Goal: Navigation & Orientation: Find specific page/section

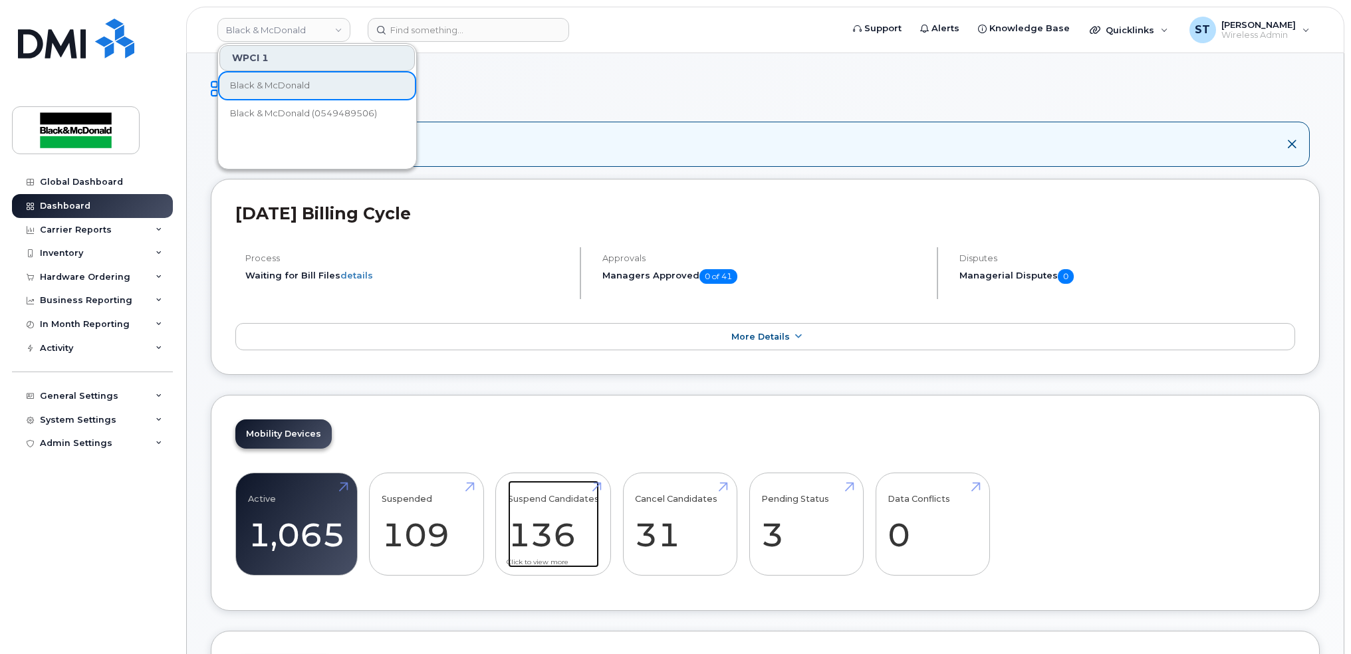
click at [560, 513] on link "Suspend Candidates 136" at bounding box center [553, 525] width 91 height 88
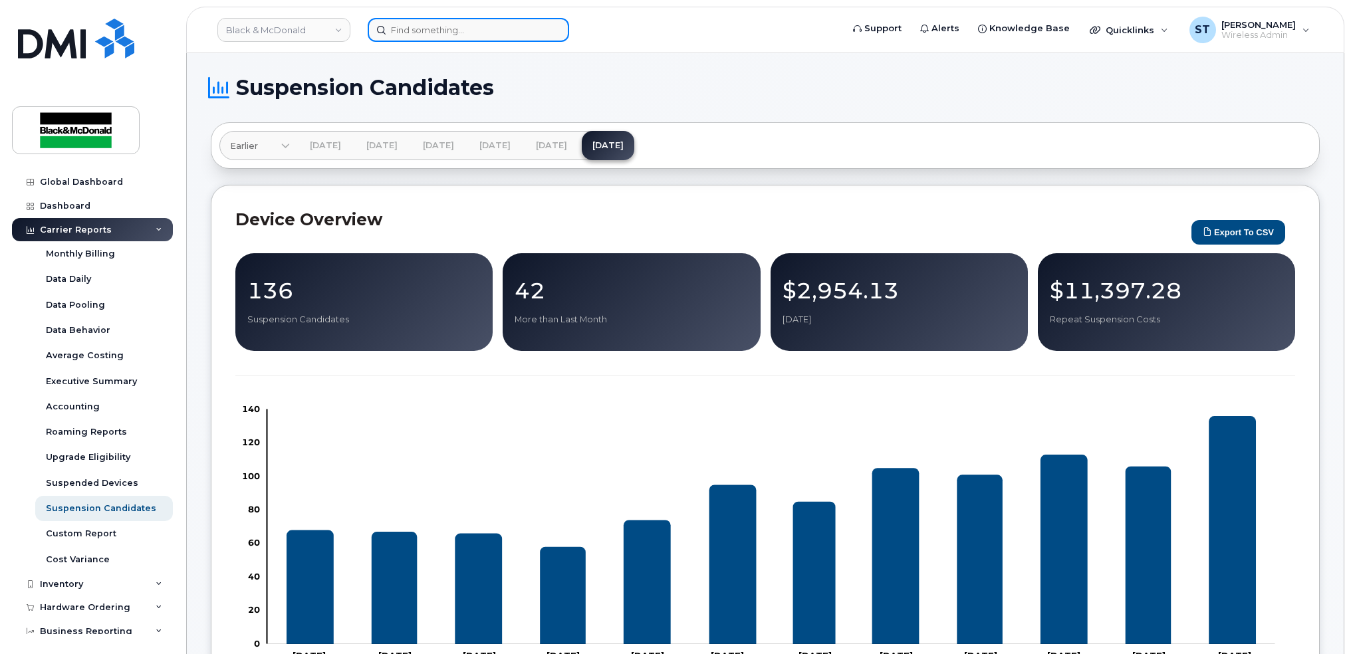
click at [441, 33] on input at bounding box center [468, 30] width 201 height 24
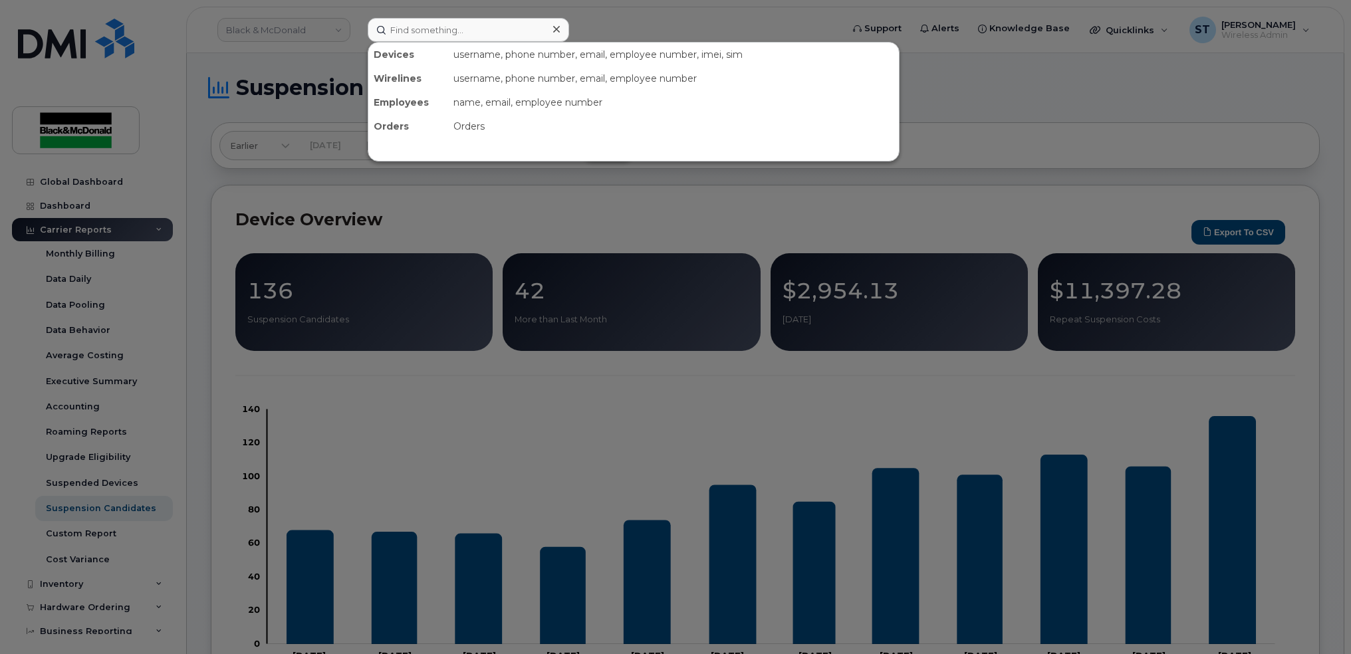
click at [667, 232] on div at bounding box center [675, 327] width 1351 height 654
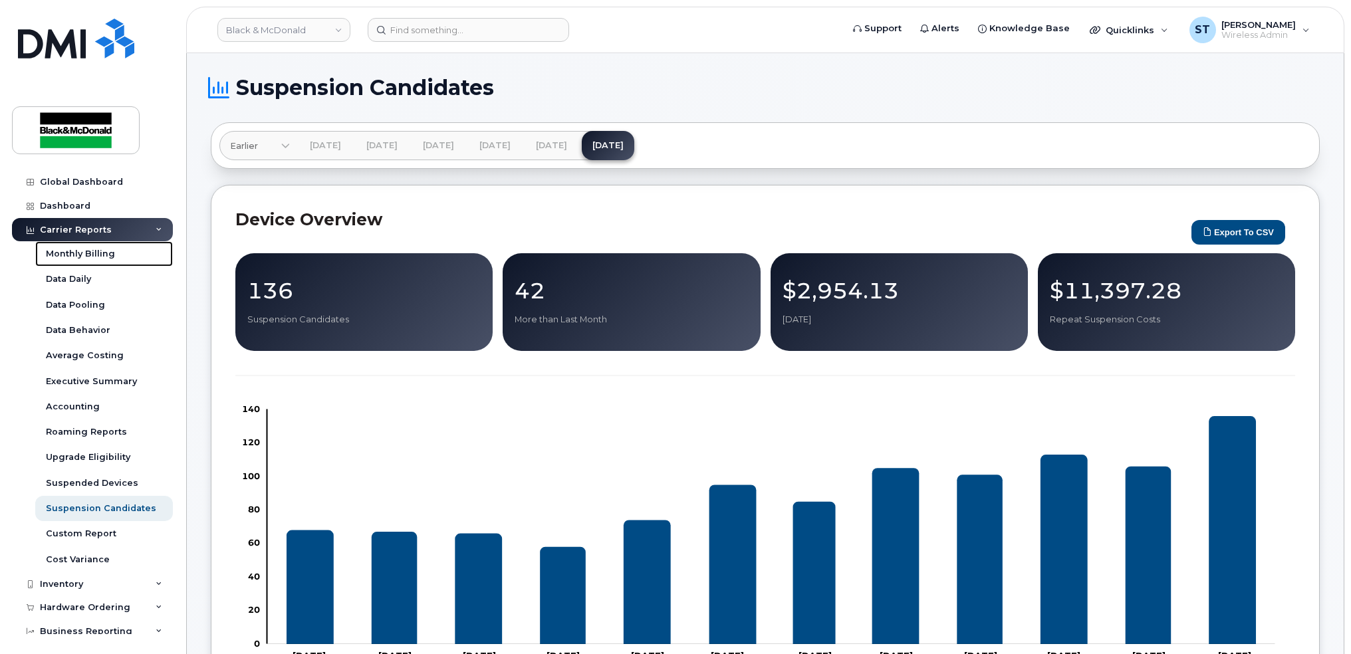
drag, startPoint x: 75, startPoint y: 253, endPoint x: 62, endPoint y: 226, distance: 29.4
click at [75, 253] on div "Monthly Billing" at bounding box center [80, 254] width 69 height 12
click at [60, 213] on link "Dashboard" at bounding box center [92, 206] width 161 height 24
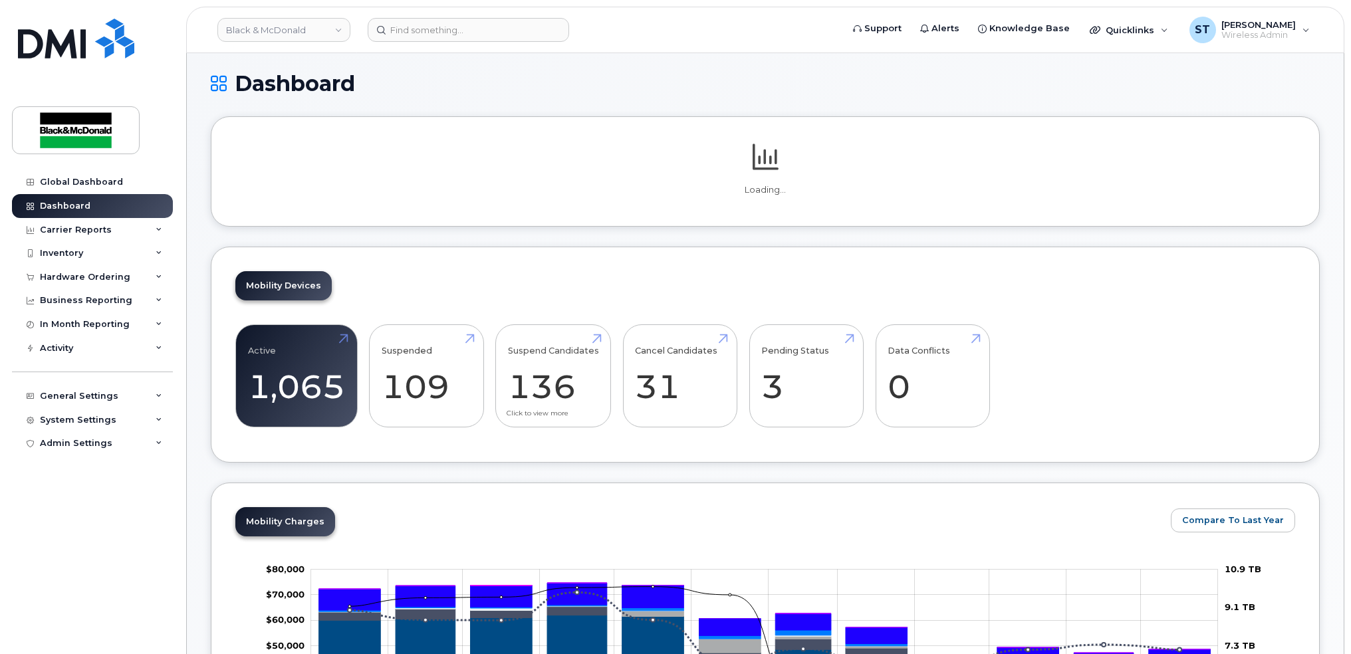
scroll to position [5, 0]
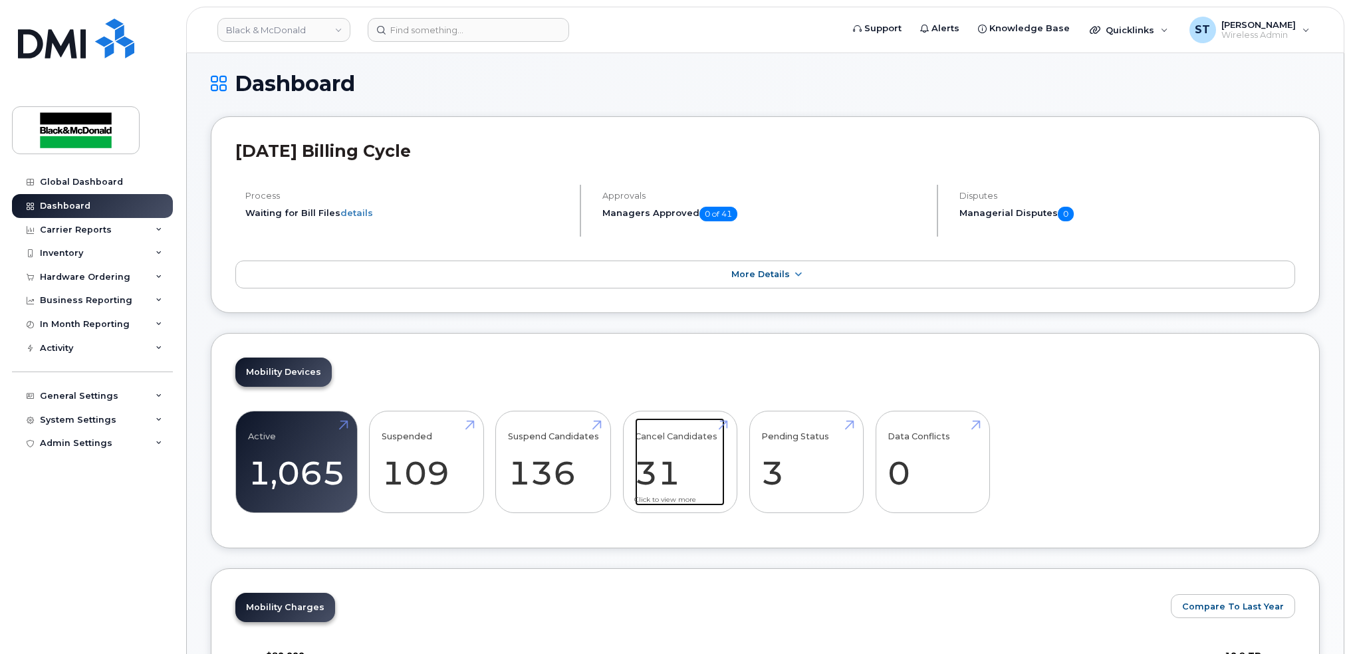
click at [689, 457] on link "Cancel Candidates 31" at bounding box center [680, 462] width 90 height 88
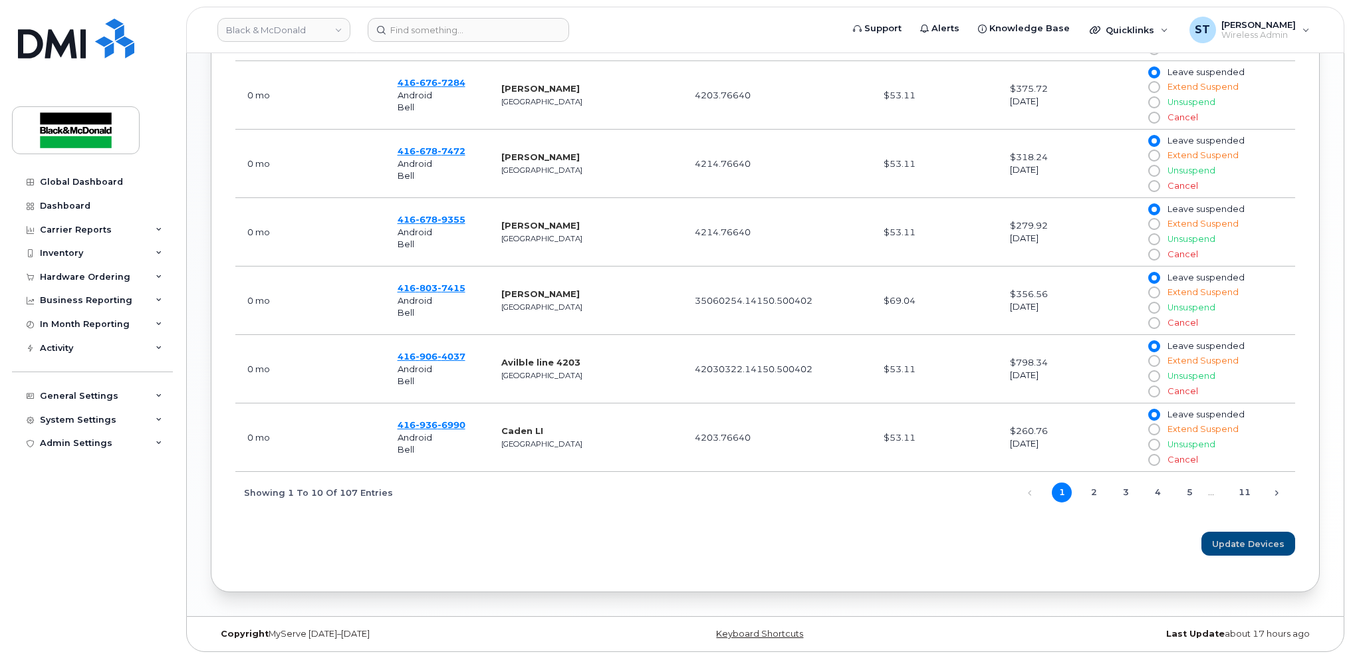
scroll to position [886, 0]
